Goal: Information Seeking & Learning: Find specific fact

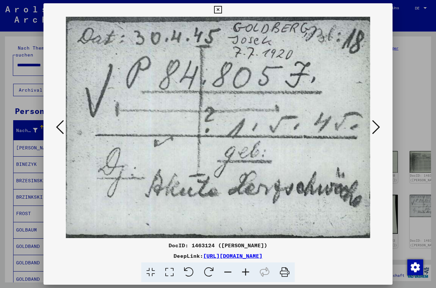
scroll to position [247, 0]
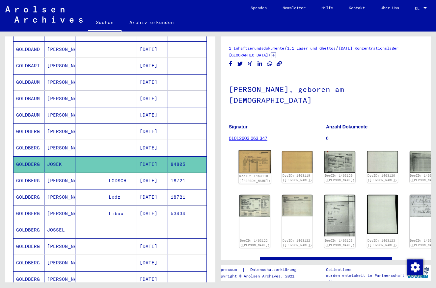
click at [250, 159] on img at bounding box center [254, 162] width 32 height 23
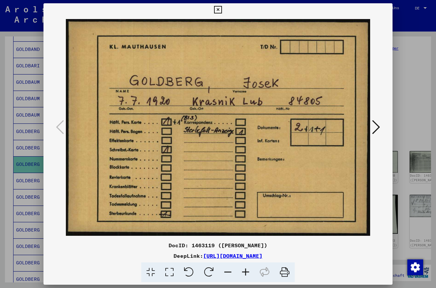
click at [373, 127] on icon at bounding box center [376, 127] width 8 height 16
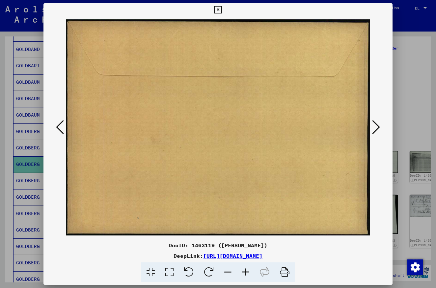
click at [373, 127] on icon at bounding box center [376, 127] width 8 height 16
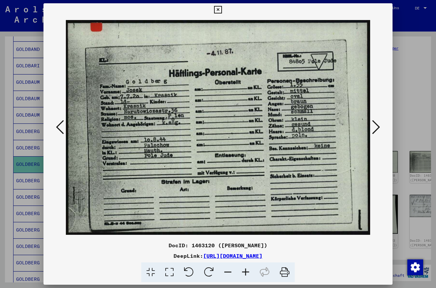
click at [373, 127] on icon at bounding box center [376, 127] width 8 height 16
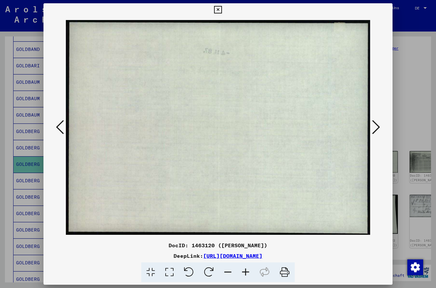
click at [373, 127] on icon at bounding box center [376, 127] width 8 height 16
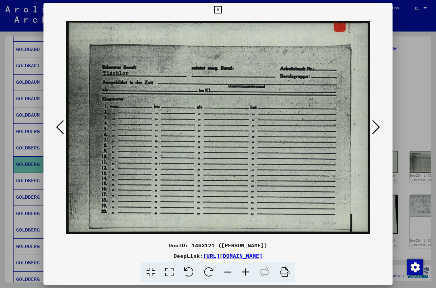
click at [373, 127] on icon at bounding box center [376, 127] width 8 height 16
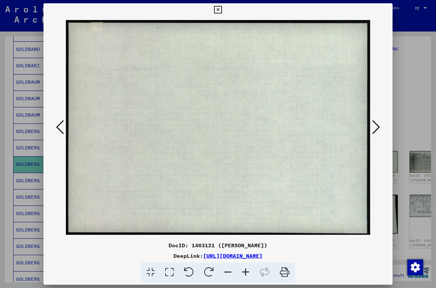
click at [373, 127] on icon at bounding box center [376, 127] width 8 height 16
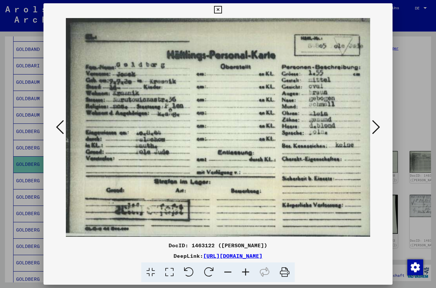
click at [373, 127] on icon at bounding box center [376, 127] width 8 height 16
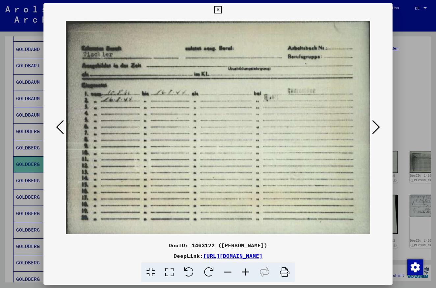
click at [376, 128] on icon at bounding box center [376, 127] width 8 height 16
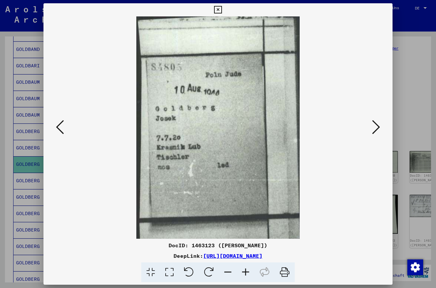
click at [375, 127] on icon at bounding box center [376, 127] width 8 height 16
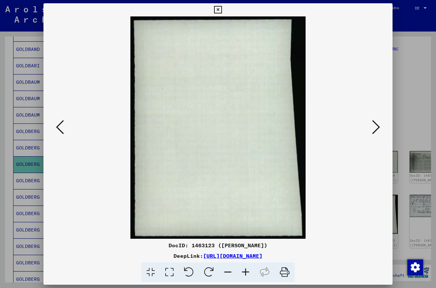
click at [375, 127] on icon at bounding box center [376, 127] width 8 height 16
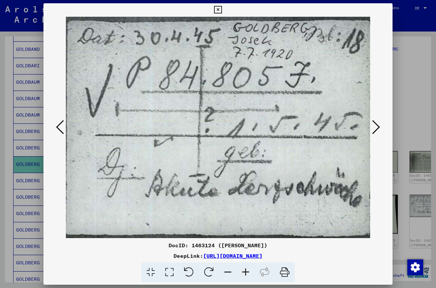
click at [372, 124] on icon at bounding box center [376, 127] width 8 height 16
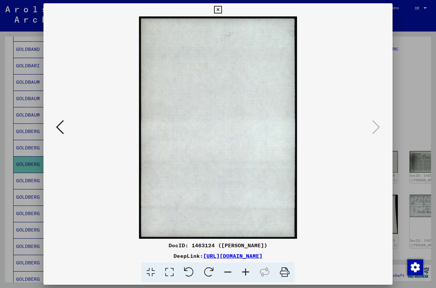
click at [372, 124] on icon at bounding box center [376, 127] width 8 height 16
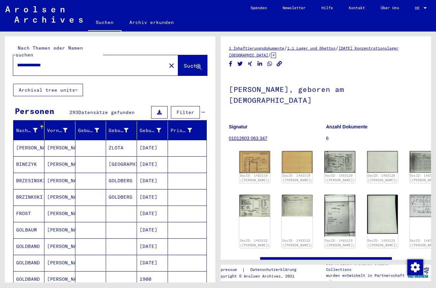
scroll to position [0, 0]
drag, startPoint x: 75, startPoint y: 61, endPoint x: 12, endPoint y: 56, distance: 63.4
click at [12, 56] on div "**********" at bounding box center [110, 60] width 210 height 47
type input "*****"
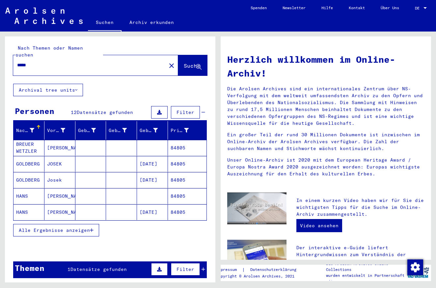
click at [60, 156] on mat-cell "JOSEK" at bounding box center [59, 164] width 31 height 16
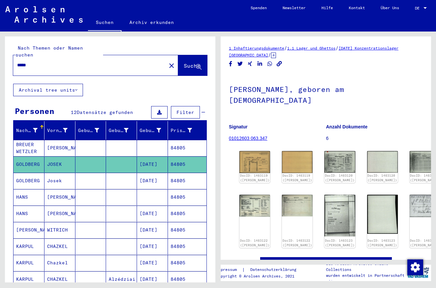
click at [59, 173] on mat-cell "Josek" at bounding box center [59, 181] width 31 height 16
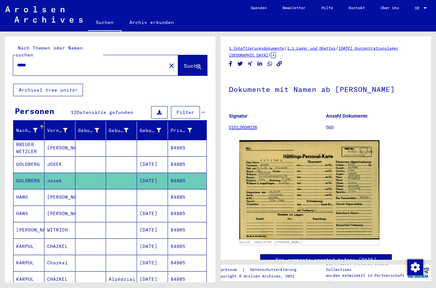
click at [117, 157] on mat-cell at bounding box center [121, 165] width 31 height 16
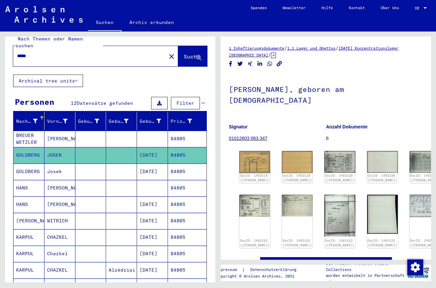
scroll to position [9, 0]
